Goal: Obtain resource: Obtain resource

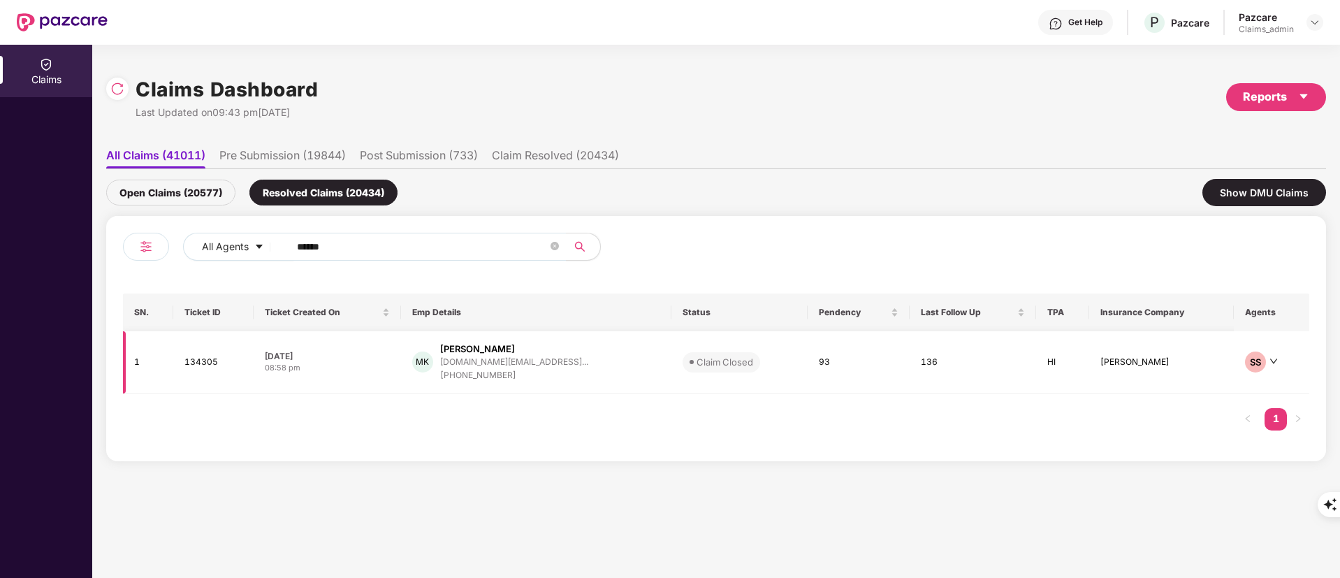
click at [445, 334] on td "MK [PERSON_NAME] [DOMAIN_NAME][EMAIL_ADDRESS]... [PHONE_NUMBER]" at bounding box center [536, 362] width 270 height 63
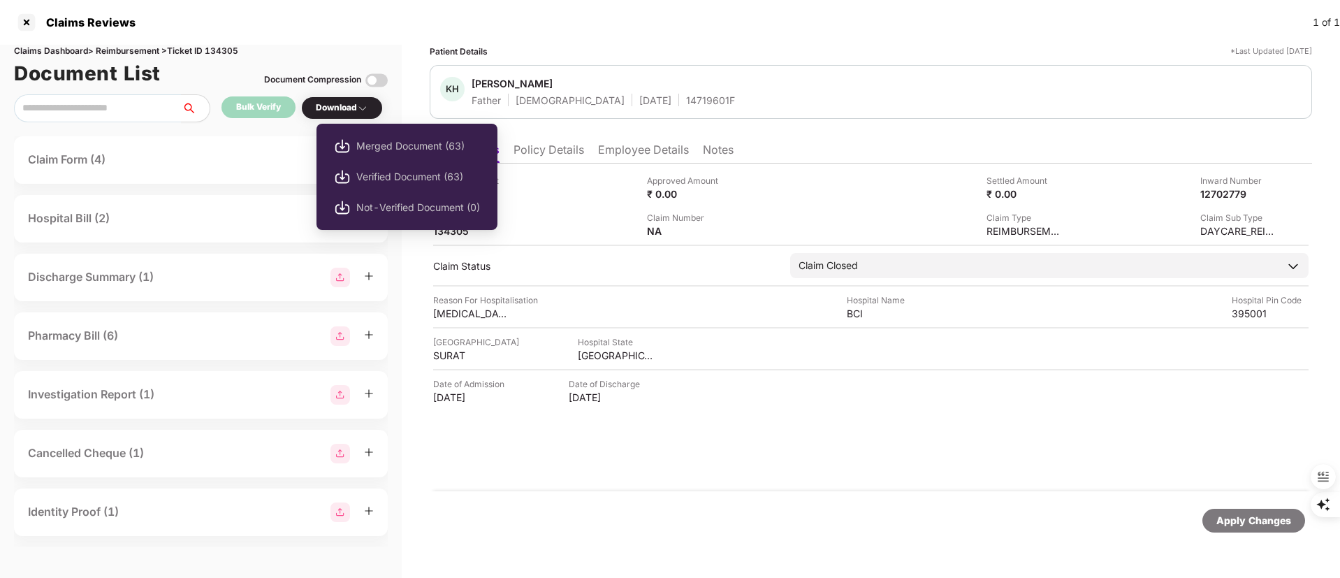
click at [321, 103] on div "Download" at bounding box center [342, 107] width 52 height 13
click at [370, 169] on span "Verified Document (63)" at bounding box center [418, 176] width 124 height 15
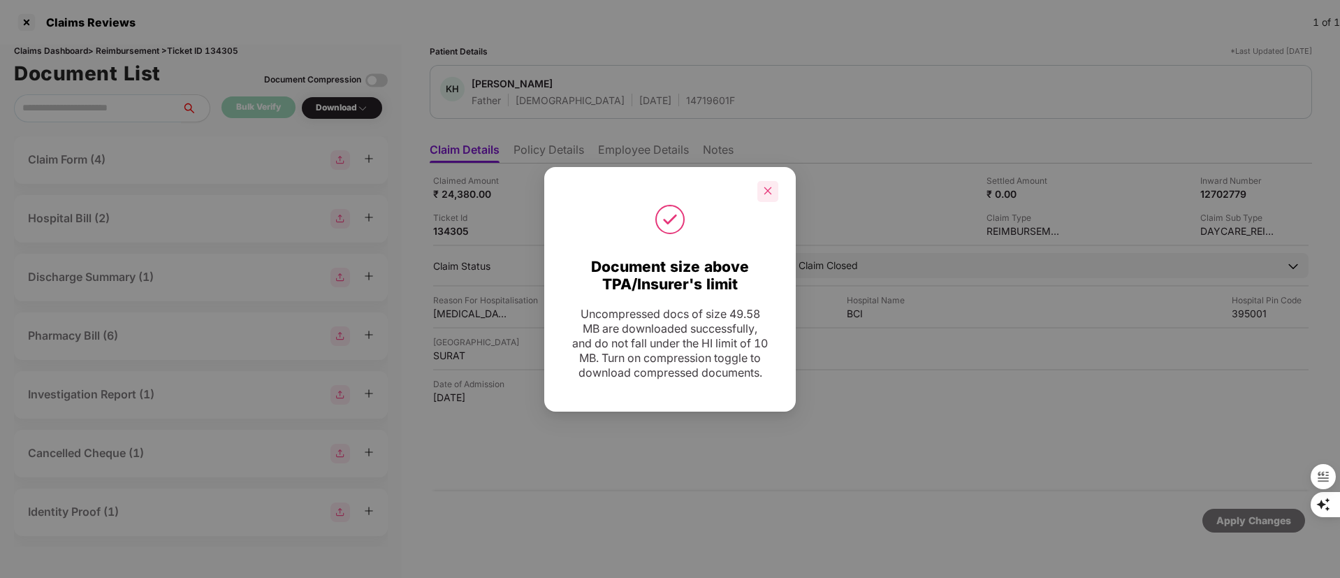
click at [766, 189] on div at bounding box center [767, 191] width 21 height 21
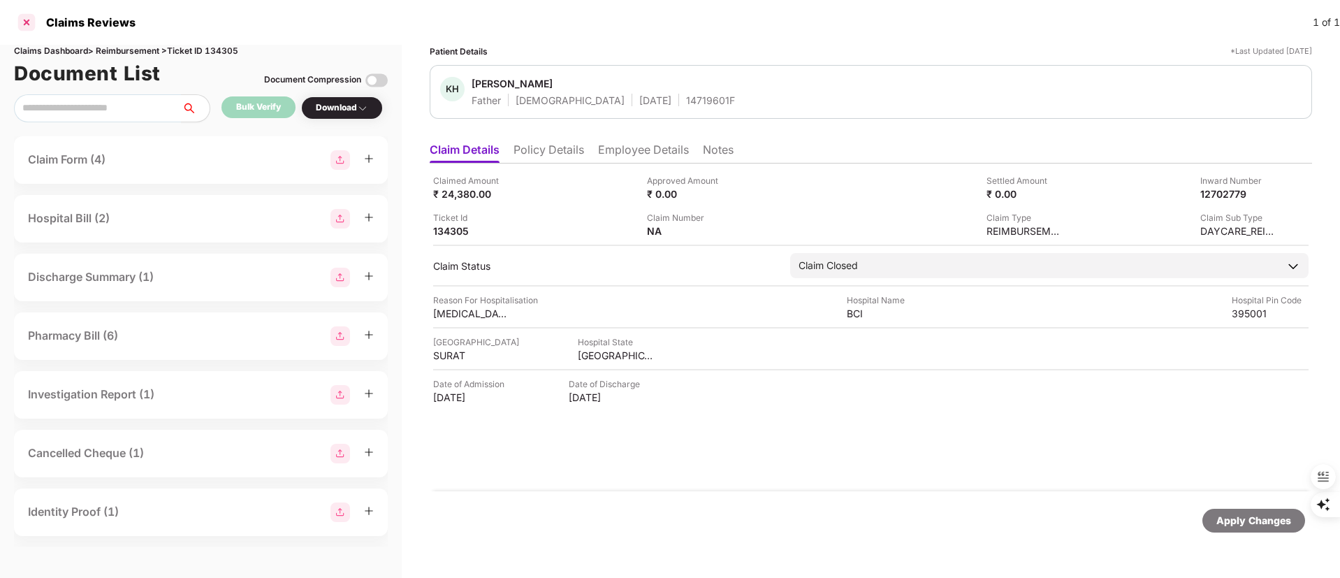
click at [31, 29] on div at bounding box center [26, 22] width 22 height 22
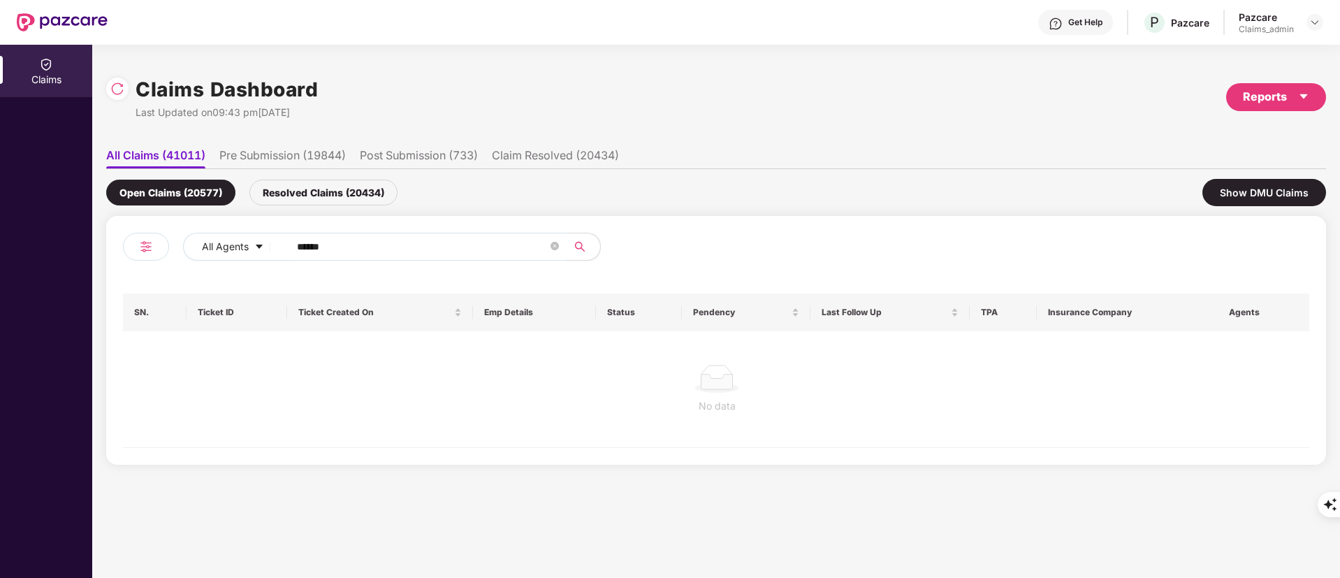
click at [303, 246] on input "******" at bounding box center [422, 246] width 251 height 21
click at [328, 198] on div "Resolved Claims (20434)" at bounding box center [323, 193] width 148 height 26
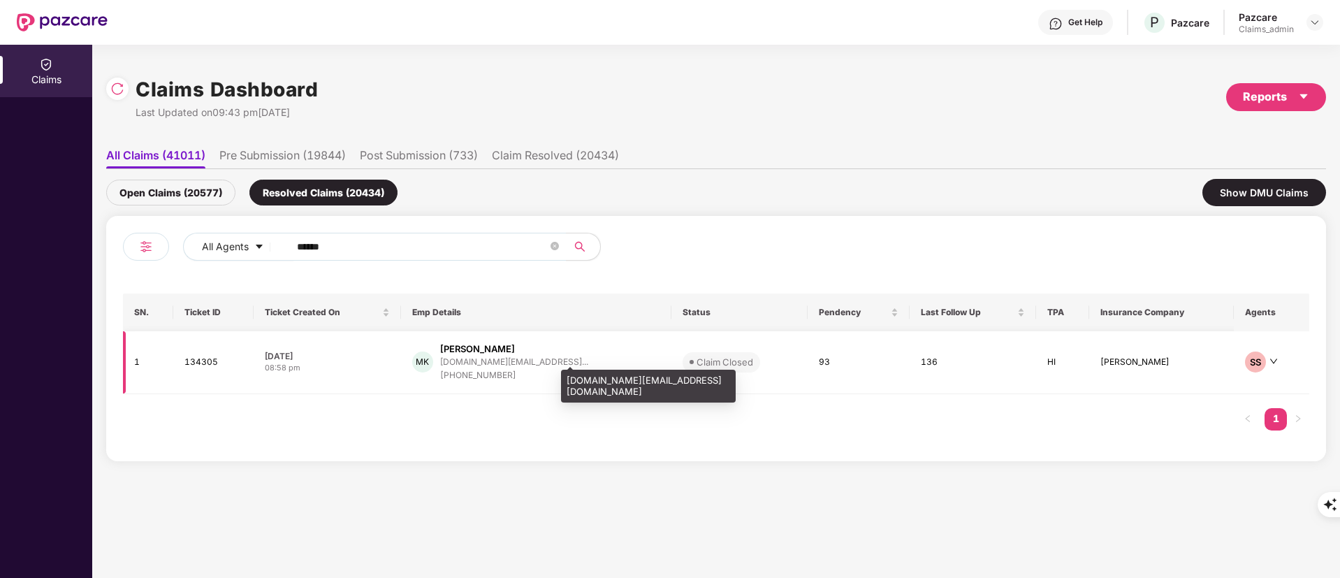
click at [476, 360] on div "[DOMAIN_NAME][EMAIL_ADDRESS]..." at bounding box center [514, 361] width 148 height 9
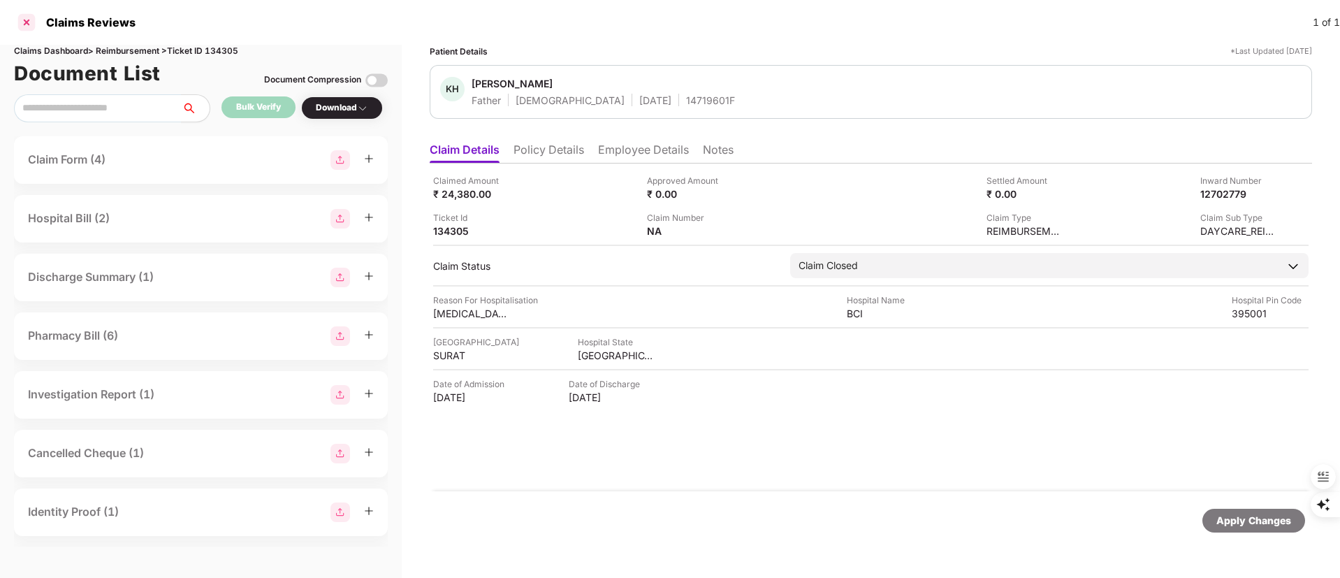
click at [29, 21] on div at bounding box center [26, 22] width 22 height 22
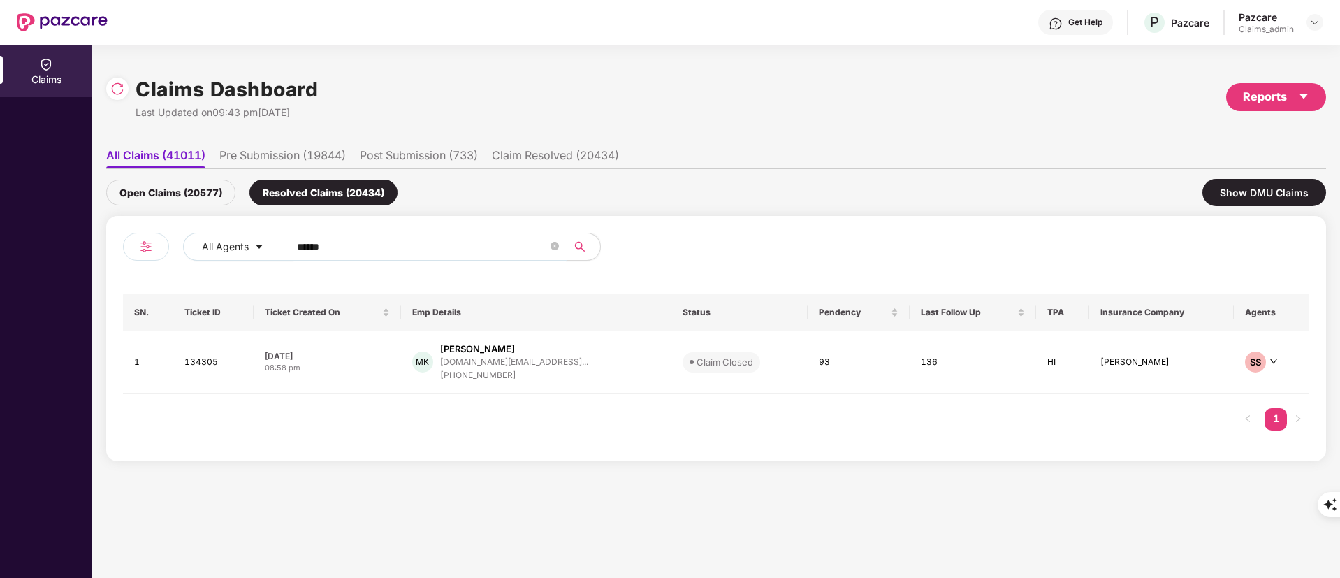
click at [316, 250] on input "******" at bounding box center [422, 246] width 251 height 21
paste input "text"
type input "******"
click at [502, 365] on div "[PHONE_NUMBER]" at bounding box center [513, 371] width 142 height 13
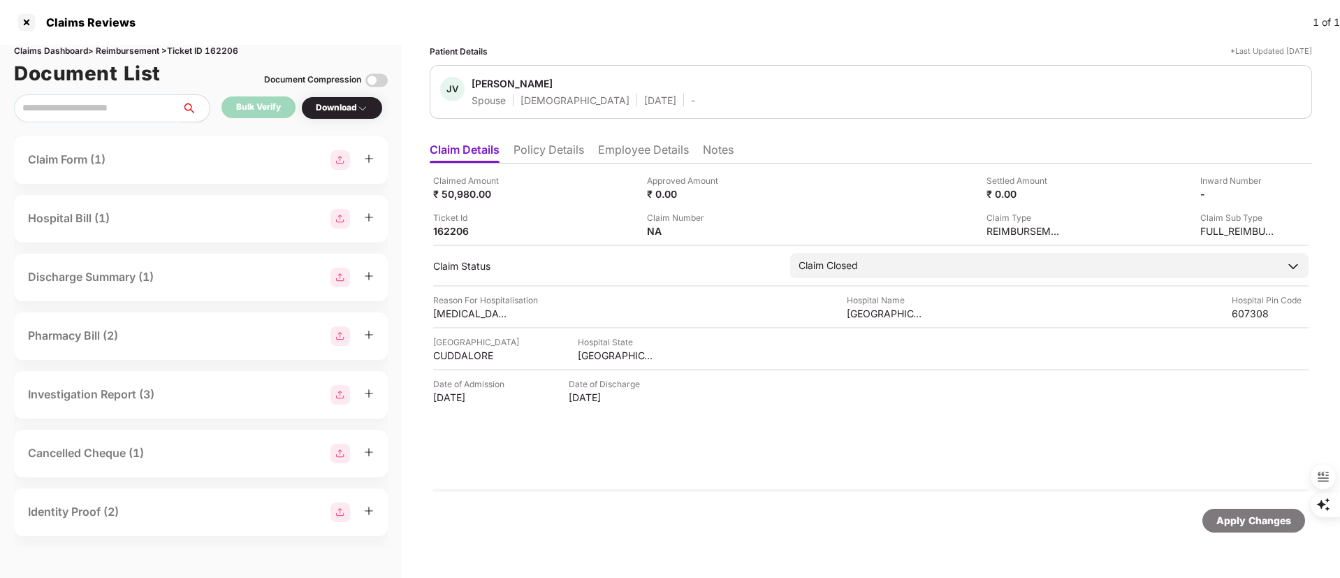
click at [638, 144] on li "Employee Details" at bounding box center [643, 152] width 91 height 20
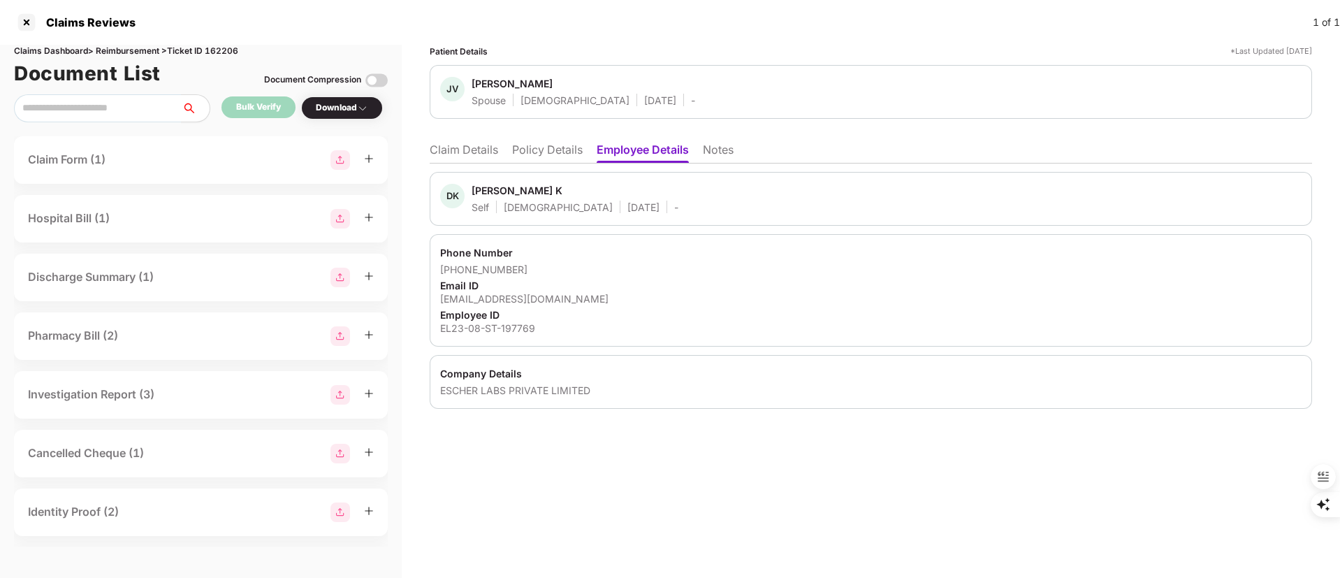
click at [510, 149] on ul "Claim Details Policy Details Employee Details Notes" at bounding box center [871, 149] width 882 height 28
click at [532, 151] on li "Policy Details" at bounding box center [547, 152] width 71 height 20
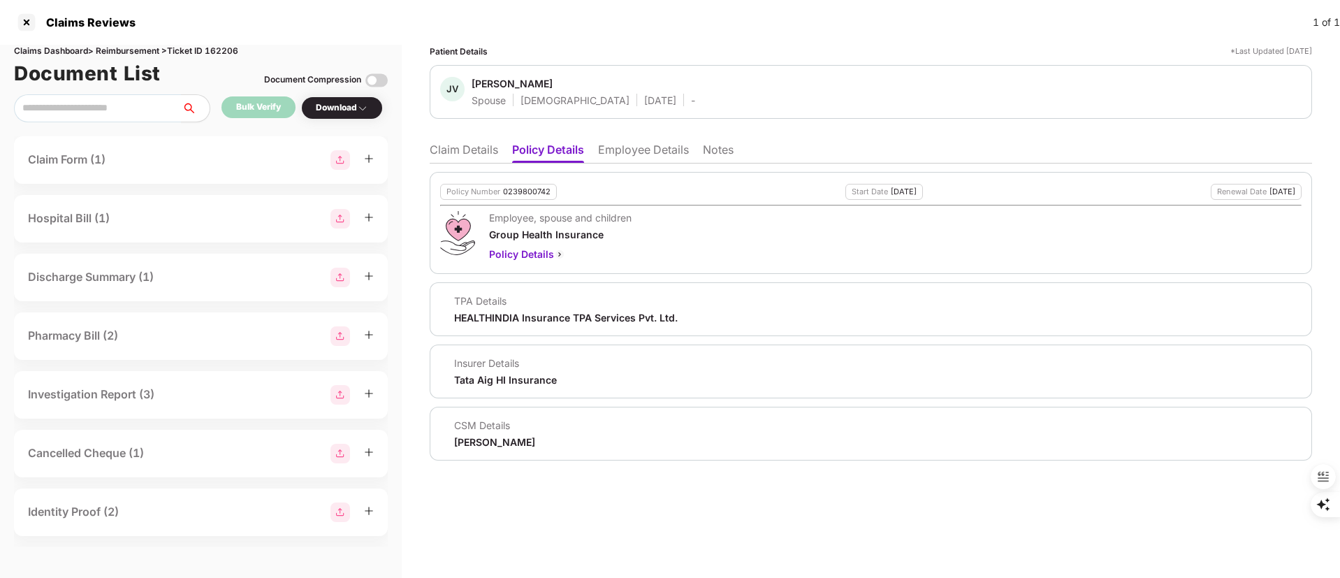
click at [473, 154] on li "Claim Details" at bounding box center [464, 152] width 68 height 20
